Goal: Browse casually: Explore the website without a specific task or goal

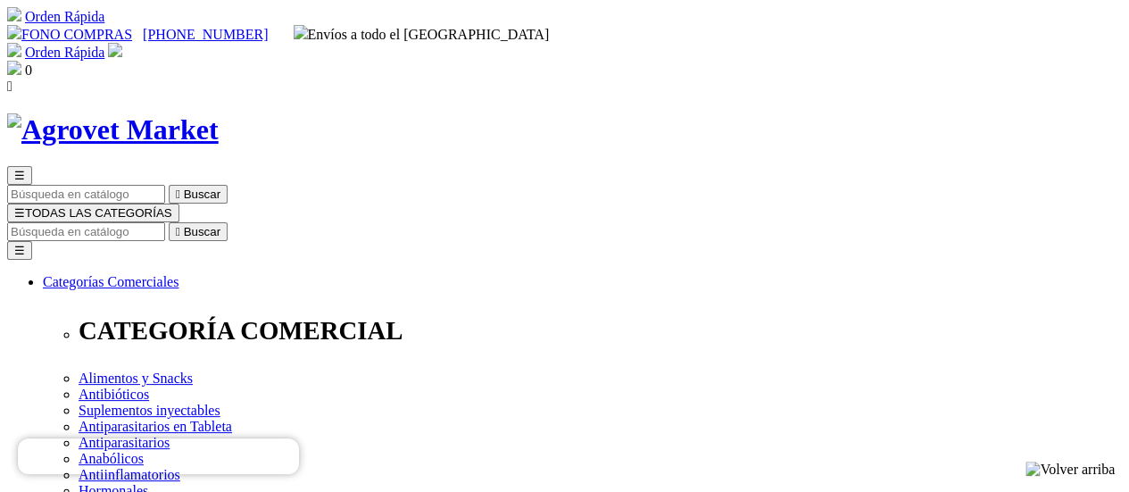
click at [214, 113] on img at bounding box center [113, 129] width 212 height 33
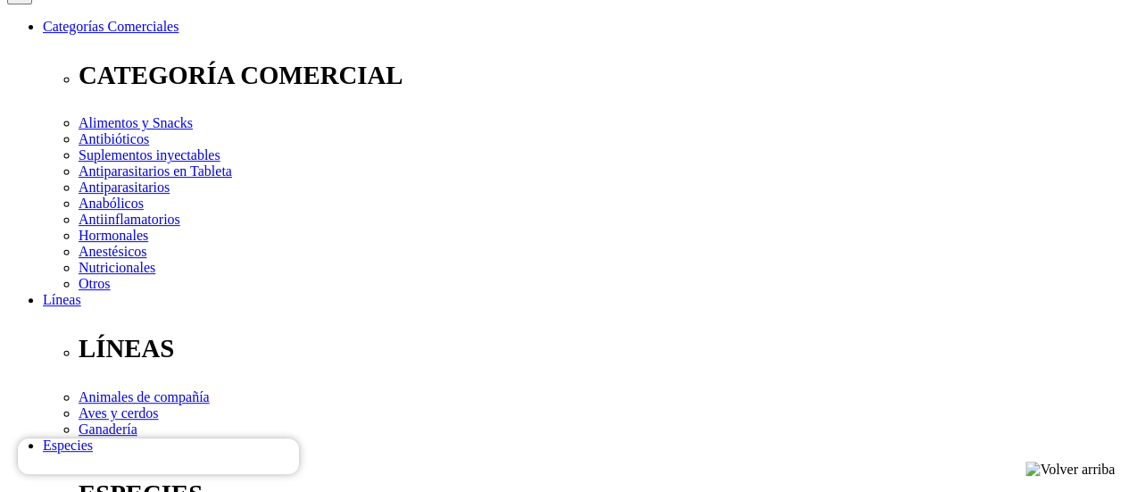
scroll to position [374, 0]
